Goal: Information Seeking & Learning: Learn about a topic

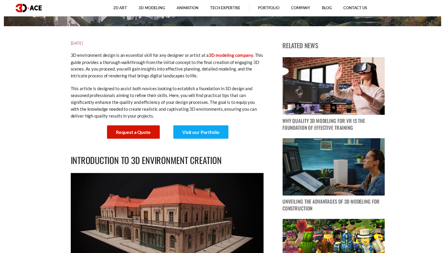
scroll to position [192, 0]
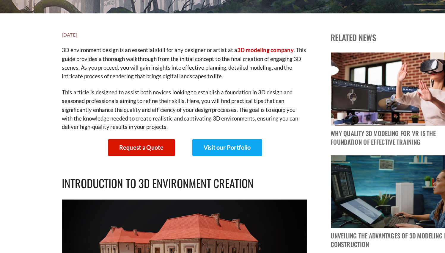
click at [154, 87] on p "3D environment design is an essential skill for any designer or artist at a 3D …" at bounding box center [166, 101] width 196 height 28
click at [165, 87] on p "3D environment design is an essential skill for any designer or artist at a 3D …" at bounding box center [166, 101] width 196 height 28
drag, startPoint x: 175, startPoint y: 45, endPoint x: 227, endPoint y: 45, distance: 51.5
click at [227, 87] on p "3D environment design is an essential skill for any designer or artist at a 3D …" at bounding box center [166, 101] width 196 height 28
click at [228, 87] on p "3D environment design is an essential skill for any designer or artist at a 3D …" at bounding box center [166, 101] width 196 height 28
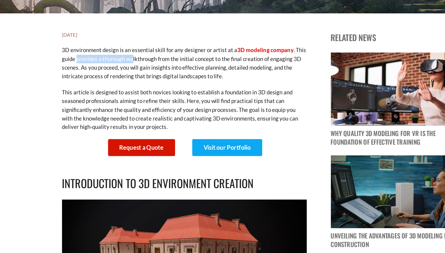
drag, startPoint x: 62, startPoint y: 51, endPoint x: 106, endPoint y: 51, distance: 44.0
click at [106, 87] on p "3D environment design is an essential skill for any designer or artist at a 3D …" at bounding box center [166, 101] width 196 height 28
click at [107, 87] on p "3D environment design is an essential skill for any designer or artist at a 3D …" at bounding box center [166, 101] width 196 height 28
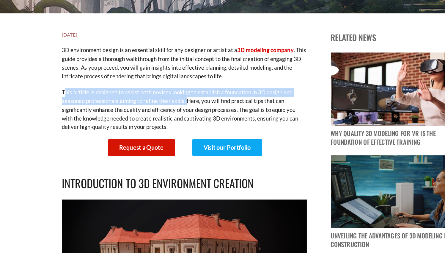
drag, startPoint x: 54, startPoint y: 77, endPoint x: 150, endPoint y: 81, distance: 96.2
click at [150, 121] on p "This article is designed to assist both novices looking to establish a foundati…" at bounding box center [166, 138] width 196 height 35
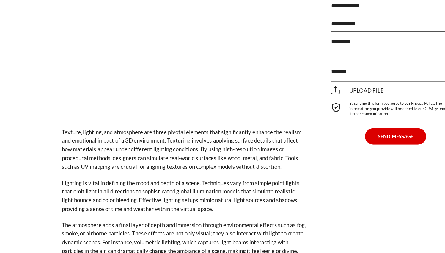
scroll to position [1017, 0]
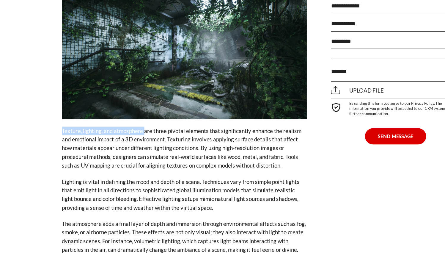
drag, startPoint x: 47, startPoint y: 96, endPoint x: 116, endPoint y: 95, distance: 69.0
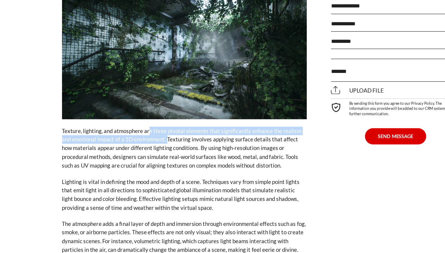
drag, startPoint x: 119, startPoint y: 94, endPoint x: 134, endPoint y: 98, distance: 16.3
click at [134, 152] on p "Texture, lighting, and atmosphere are three pivotal elements that significantly…" at bounding box center [166, 169] width 196 height 35
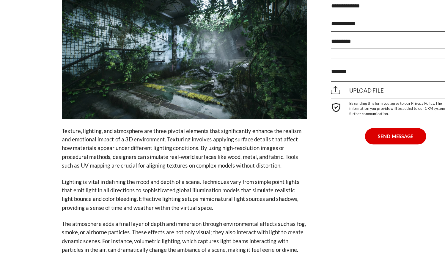
click at [173, 152] on p "Texture, lighting, and atmosphere are three pivotal elements that significantly…" at bounding box center [166, 169] width 196 height 35
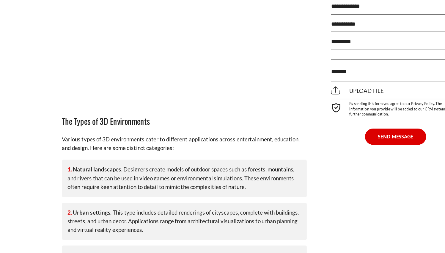
scroll to position [1314, 0]
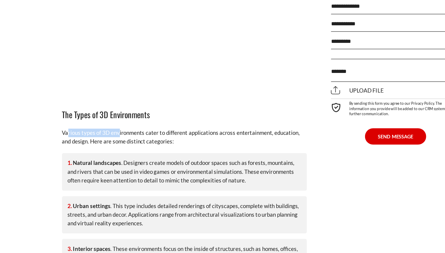
drag, startPoint x: 54, startPoint y: 85, endPoint x: 95, endPoint y: 87, distance: 41.1
click at [95, 153] on p "Various types of 3D environments cater to different applications across enterta…" at bounding box center [166, 160] width 196 height 14
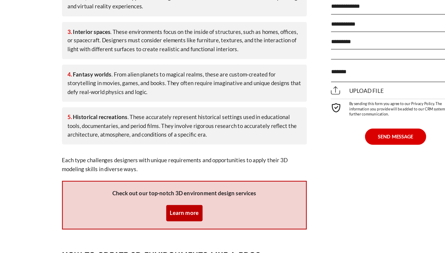
scroll to position [1513, 0]
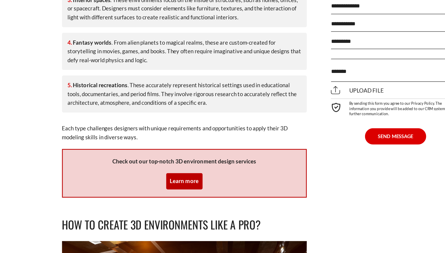
click at [152, 189] on div "Learn more" at bounding box center [166, 195] width 29 height 13
click at [133, 150] on p "Each type challenges designers with unique requirements and opportunities to ap…" at bounding box center [166, 157] width 196 height 14
drag, startPoint x: 59, startPoint y: 89, endPoint x: 83, endPoint y: 80, distance: 25.4
click at [68, 150] on p "Each type challenges designers with unique requirements and opportunities to ap…" at bounding box center [166, 157] width 196 height 14
drag, startPoint x: 87, startPoint y: 80, endPoint x: 132, endPoint y: 82, distance: 45.3
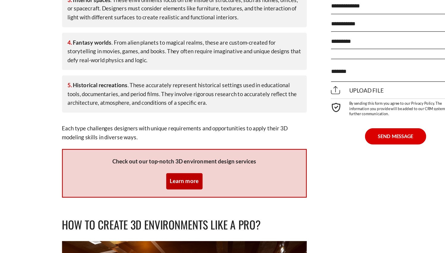
click at [96, 150] on p "Each type challenges designers with unique requirements and opportunities to ap…" at bounding box center [166, 157] width 196 height 14
click at [155, 192] on link "Learn more" at bounding box center [166, 194] width 23 height 5
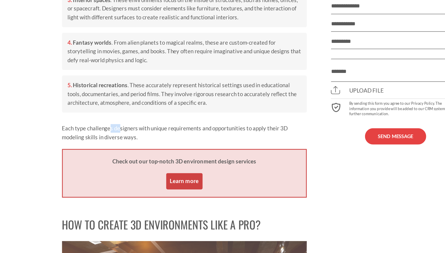
click at [153, 120] on div at bounding box center [222, 126] width 445 height 253
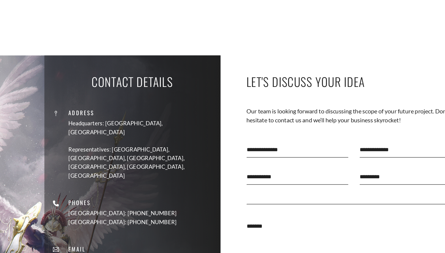
scroll to position [4144, 0]
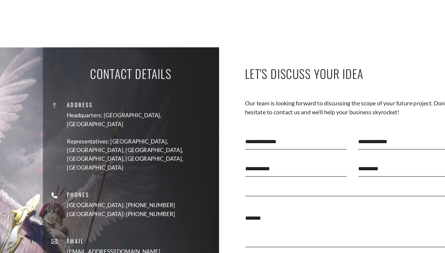
click at [237, 196] on div "**********" at bounding box center [301, 205] width 181 height 18
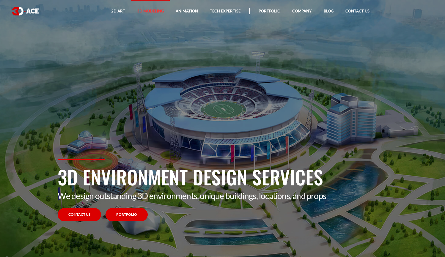
click at [125, 211] on link "Portfolio" at bounding box center [127, 214] width 42 height 13
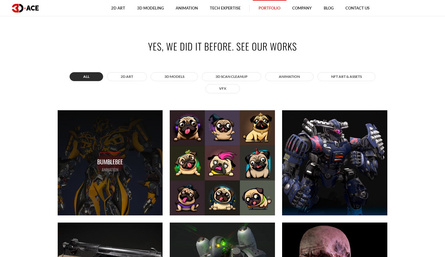
scroll to position [261, 0]
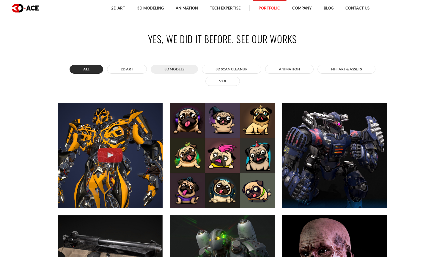
click at [175, 71] on button "3D MODELS" at bounding box center [174, 69] width 47 height 9
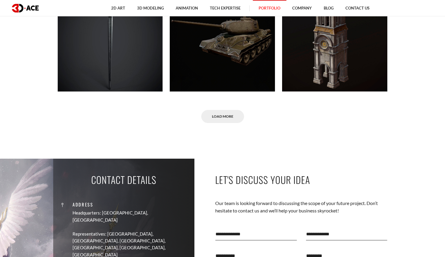
scroll to position [3079, 0]
